Goal: Information Seeking & Learning: Learn about a topic

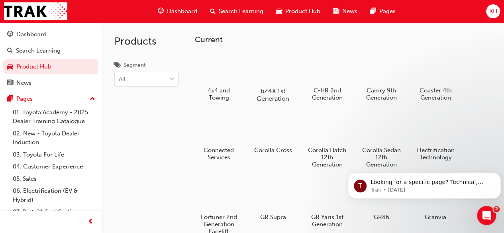
click at [272, 73] on div at bounding box center [273, 68] width 44 height 32
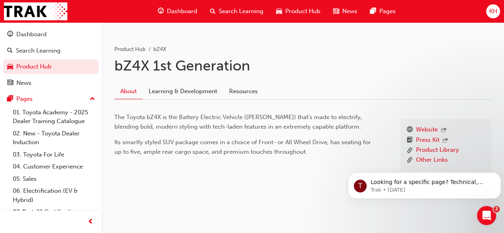
scroll to position [132, 0]
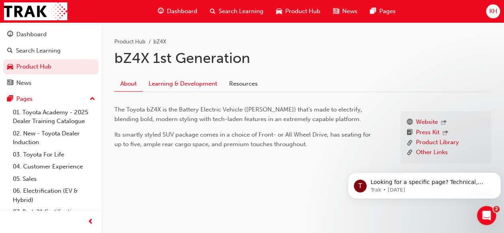
click at [186, 81] on link "Learning & Development" at bounding box center [183, 84] width 81 height 15
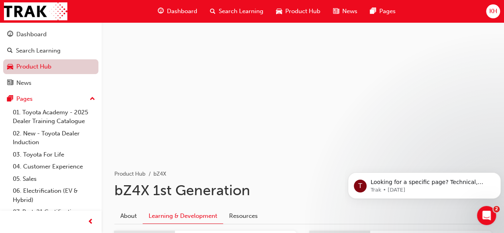
click at [24, 70] on link "Product Hub" at bounding box center [50, 66] width 95 height 15
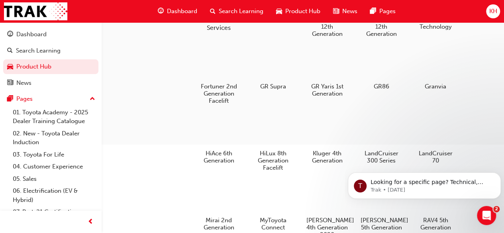
scroll to position [130, 0]
click at [380, 71] on div at bounding box center [381, 66] width 44 height 32
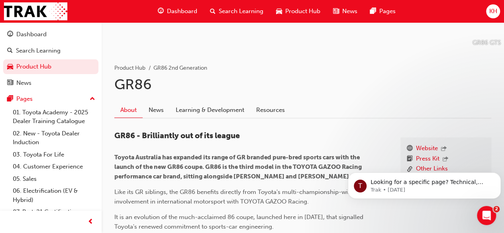
scroll to position [109, 0]
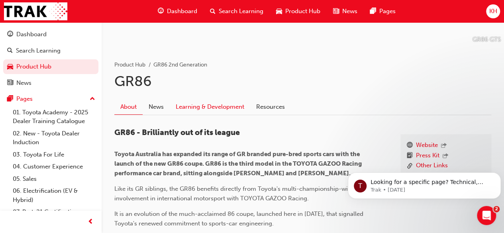
click at [217, 100] on link "Learning & Development" at bounding box center [210, 107] width 81 height 15
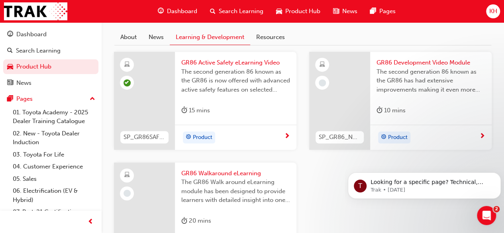
scroll to position [179, 0]
click at [431, 115] on div "10 mins" at bounding box center [431, 111] width 109 height 13
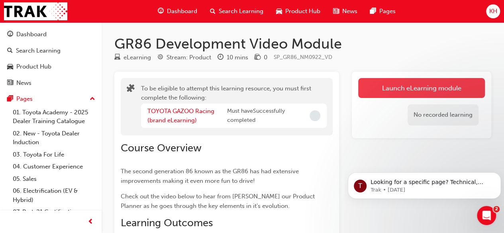
click at [404, 91] on button "Launch eLearning module" at bounding box center [422, 88] width 127 height 20
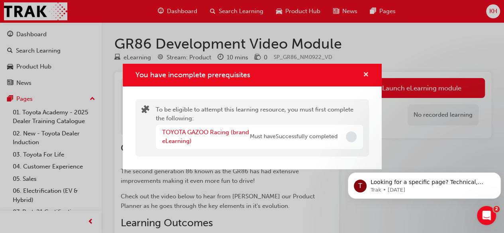
click at [366, 72] on span "cross-icon" at bounding box center [366, 75] width 6 height 7
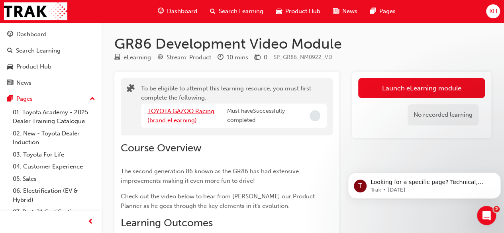
click at [172, 114] on link "TOYOTA GAZOO Racing (brand eLearning)" at bounding box center [181, 116] width 67 height 16
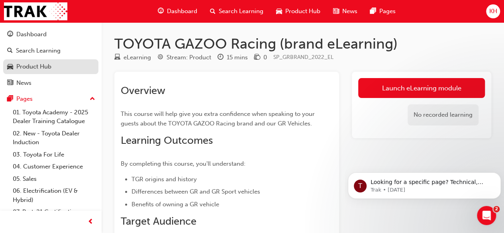
click at [34, 71] on link "Product Hub" at bounding box center [50, 66] width 95 height 15
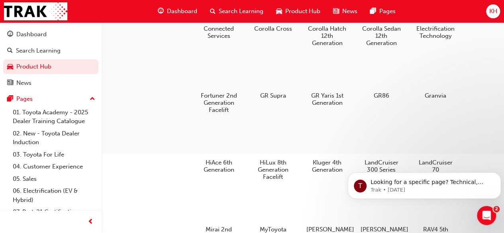
scroll to position [116, 0]
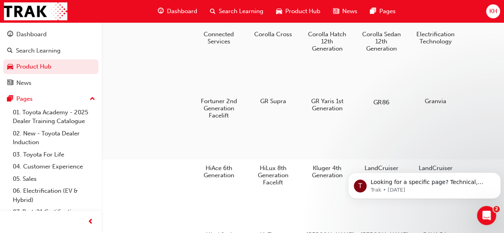
click at [383, 94] on div at bounding box center [381, 79] width 44 height 32
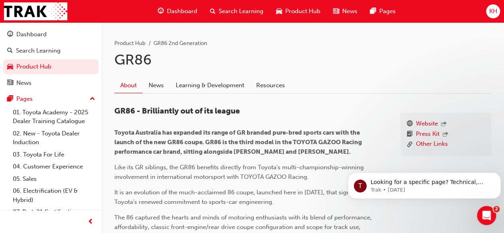
scroll to position [130, 0]
click at [211, 81] on link "Learning & Development" at bounding box center [210, 86] width 81 height 15
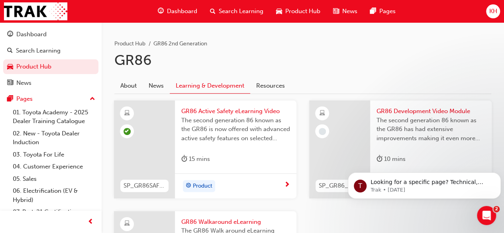
scroll to position [197, 0]
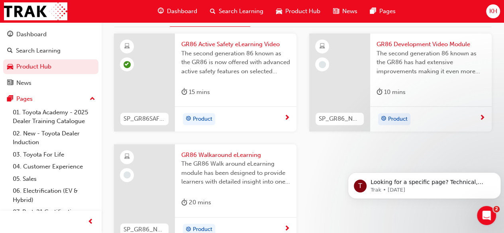
click at [413, 41] on span "GR86 Development Video Module" at bounding box center [431, 44] width 109 height 9
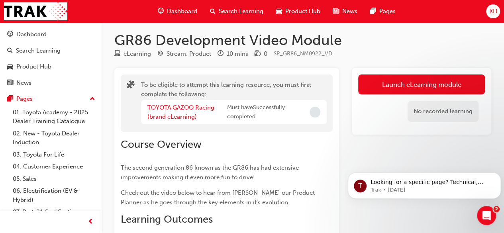
scroll to position [2, 0]
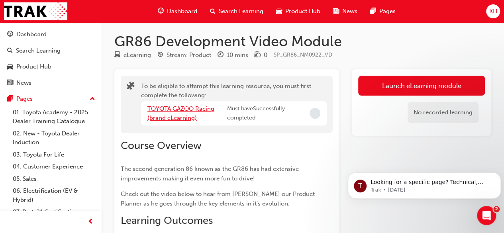
click at [156, 107] on link "TOYOTA GAZOO Racing (brand eLearning)" at bounding box center [181, 113] width 67 height 16
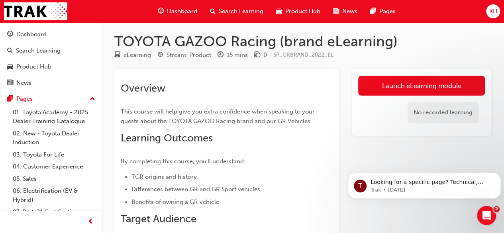
scroll to position [12, 0]
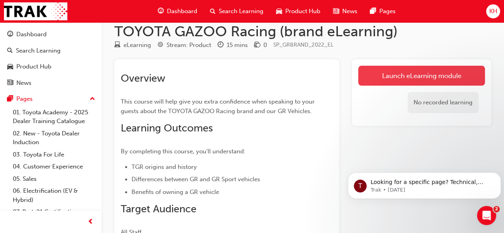
click at [401, 67] on link "Launch eLearning module" at bounding box center [422, 76] width 127 height 20
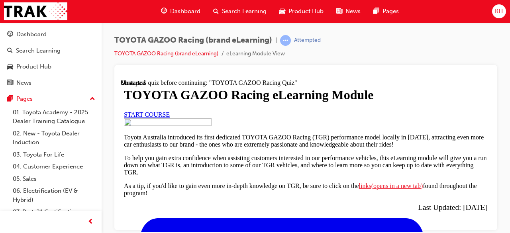
scroll to position [75, 0]
click at [170, 118] on link "START COURSE" at bounding box center [147, 114] width 46 height 7
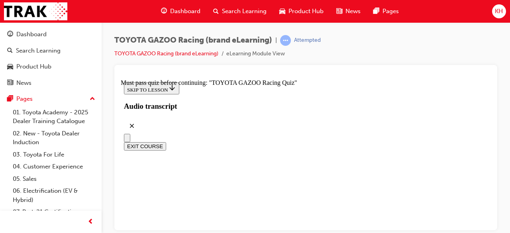
scroll to position [2909, 0]
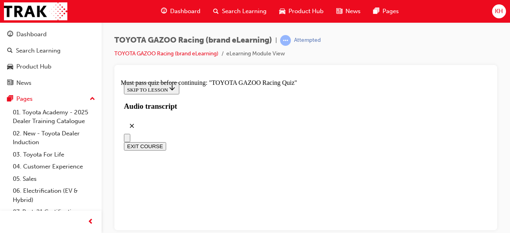
scroll to position [327, 0]
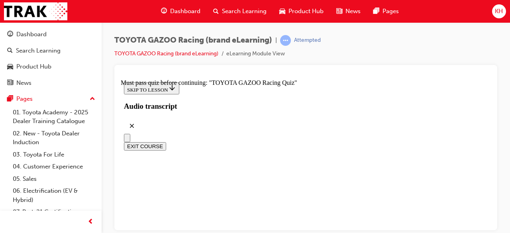
radio input "true"
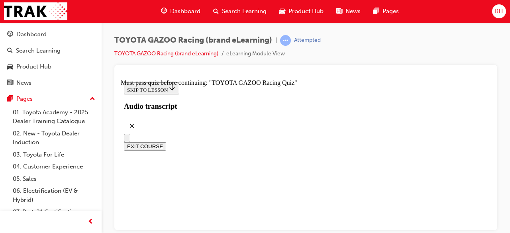
radio input "true"
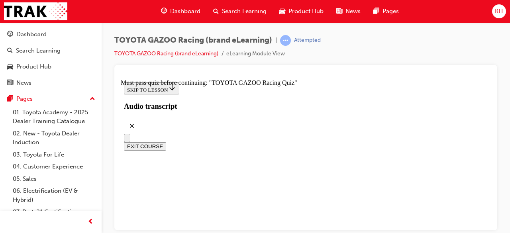
scroll to position [162, 0]
radio input "true"
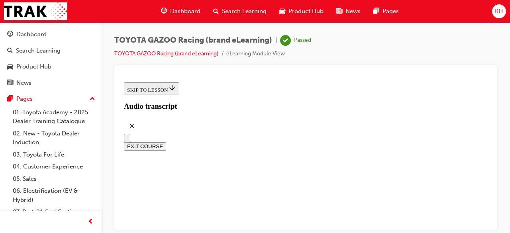
scroll to position [280, 0]
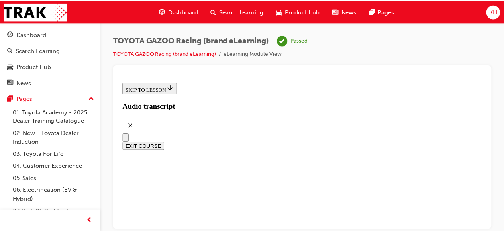
scroll to position [918, 0]
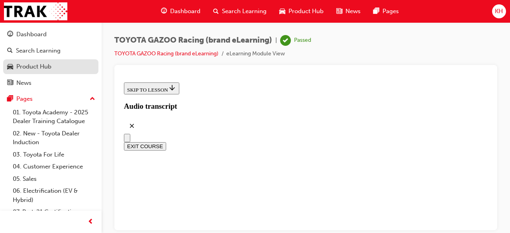
click at [28, 68] on div "Product Hub" at bounding box center [33, 66] width 35 height 9
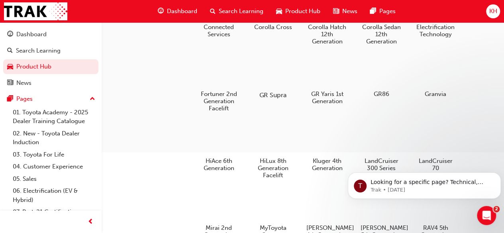
scroll to position [124, 0]
click at [370, 78] on div at bounding box center [381, 71] width 44 height 32
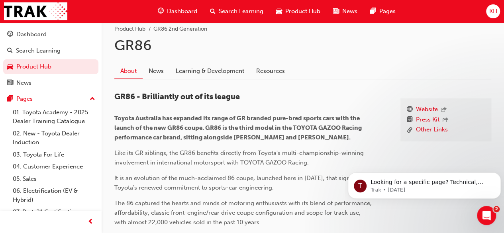
scroll to position [145, 0]
click at [200, 74] on link "Learning & Development" at bounding box center [210, 71] width 81 height 15
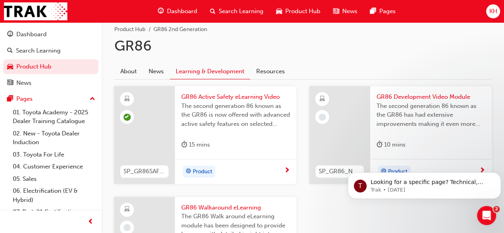
click at [411, 100] on span "GR86 Development Video Module" at bounding box center [431, 97] width 109 height 9
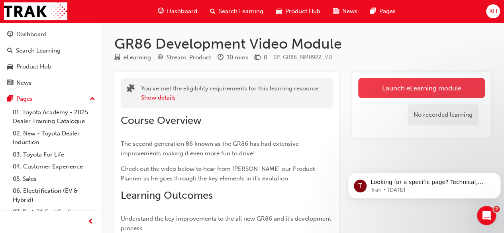
click at [390, 88] on link "Launch eLearning module" at bounding box center [422, 88] width 127 height 20
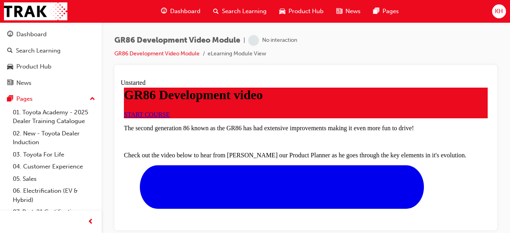
scroll to position [39, 0]
click at [170, 118] on link "START COURSE" at bounding box center [147, 114] width 46 height 7
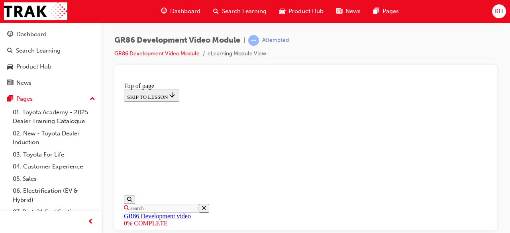
scroll to position [222, 0]
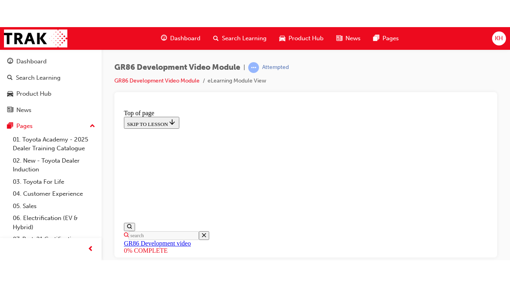
scroll to position [187, 0]
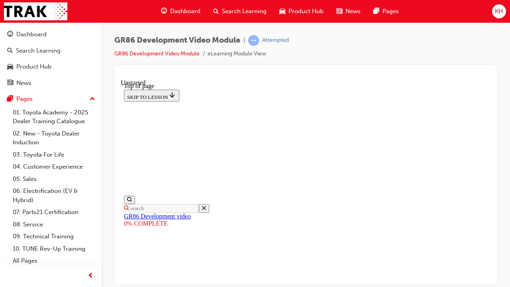
scroll to position [175, 0]
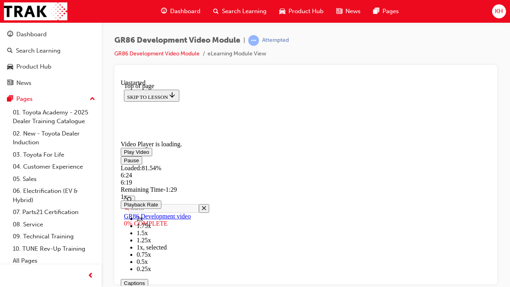
click at [451, 186] on div "Loaded : 81.54% 6:24 6:19" at bounding box center [306, 175] width 370 height 22
click at [458, 186] on div "Loaded : 82.96% 6:33 6:25" at bounding box center [306, 175] width 370 height 22
click at [468, 179] on div "6:46" at bounding box center [306, 174] width 370 height 7
click at [475, 179] on div "6:55" at bounding box center [306, 174] width 370 height 7
click at [482, 186] on div "Loaded : 91.36% 7:04 7:04" at bounding box center [306, 175] width 370 height 22
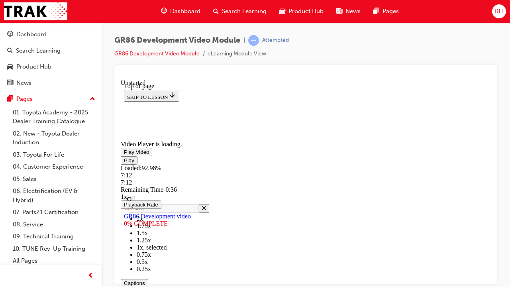
click at [489, 186] on div "Loaded : 92.98% 7:12 7:12" at bounding box center [306, 175] width 370 height 22
click at [491, 186] on div "Loaded : 96.47% 7:28 7:29" at bounding box center [306, 175] width 370 height 22
click at [491, 186] on div "Loaded : 100.00% 7:39 7:40" at bounding box center [306, 175] width 370 height 22
drag, startPoint x: 510, startPoint y: 350, endPoint x: 520, endPoint y: 350, distance: 10.0
click at [491, 233] on div "Play Loaded : 100.00% 7:48 7:47 Remaining Time - 0:01 1x Playback Rate 2x 1.75x…" at bounding box center [306, 240] width 370 height 168
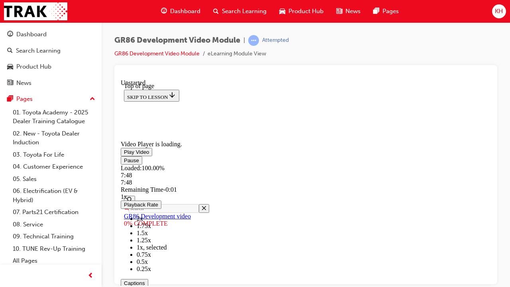
scroll to position [173, 0]
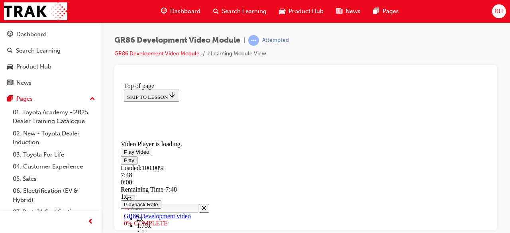
scroll to position [292, 0]
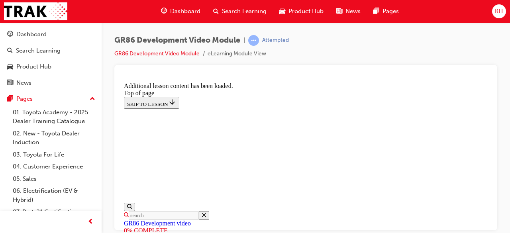
scroll to position [573, 0]
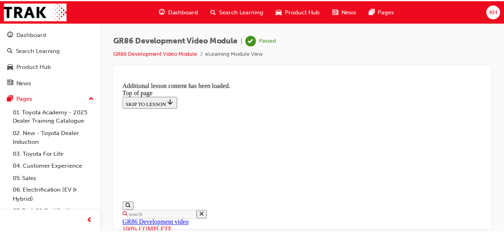
scroll to position [783, 0]
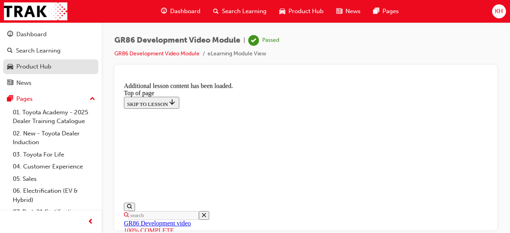
click at [26, 66] on div "Product Hub" at bounding box center [33, 66] width 35 height 9
